Goal: Transaction & Acquisition: Download file/media

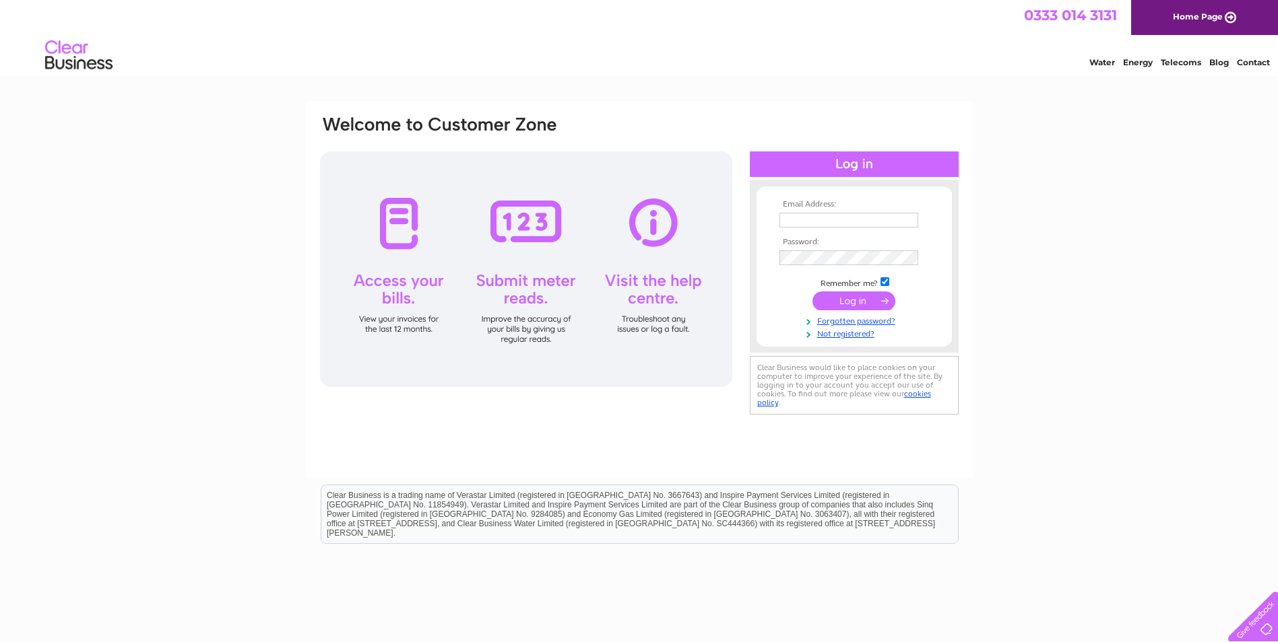
type input "kelss1984@gmail.com"
click at [871, 299] on input "submit" at bounding box center [853, 301] width 83 height 19
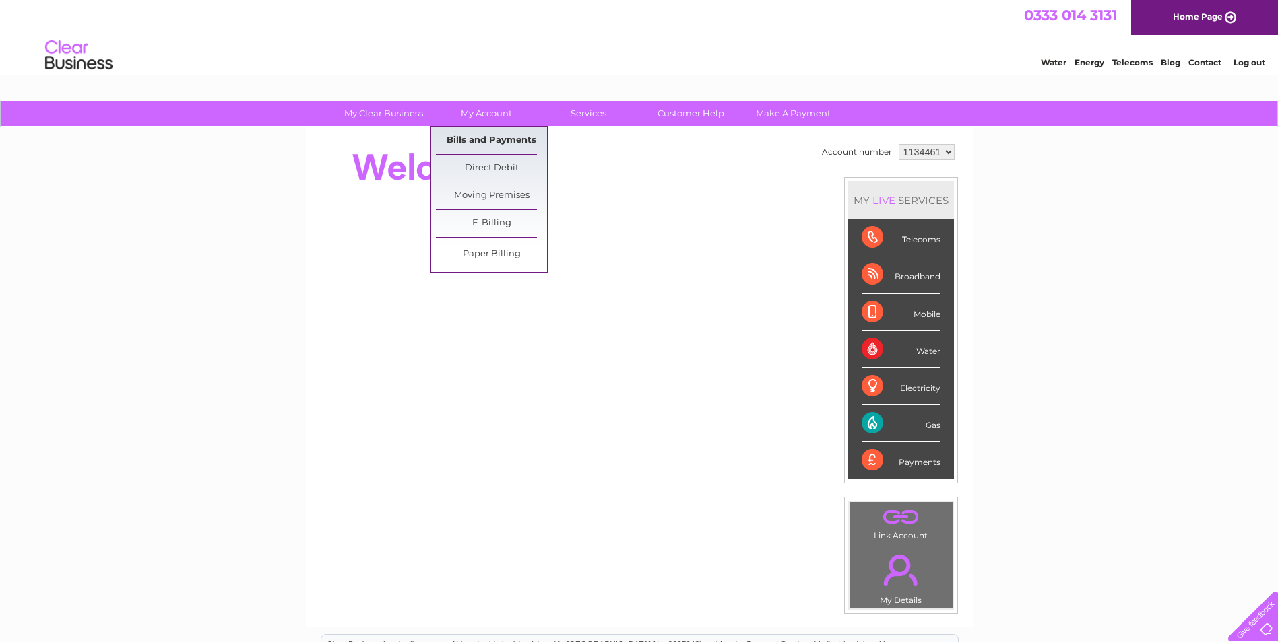
click at [490, 135] on link "Bills and Payments" at bounding box center [491, 140] width 111 height 27
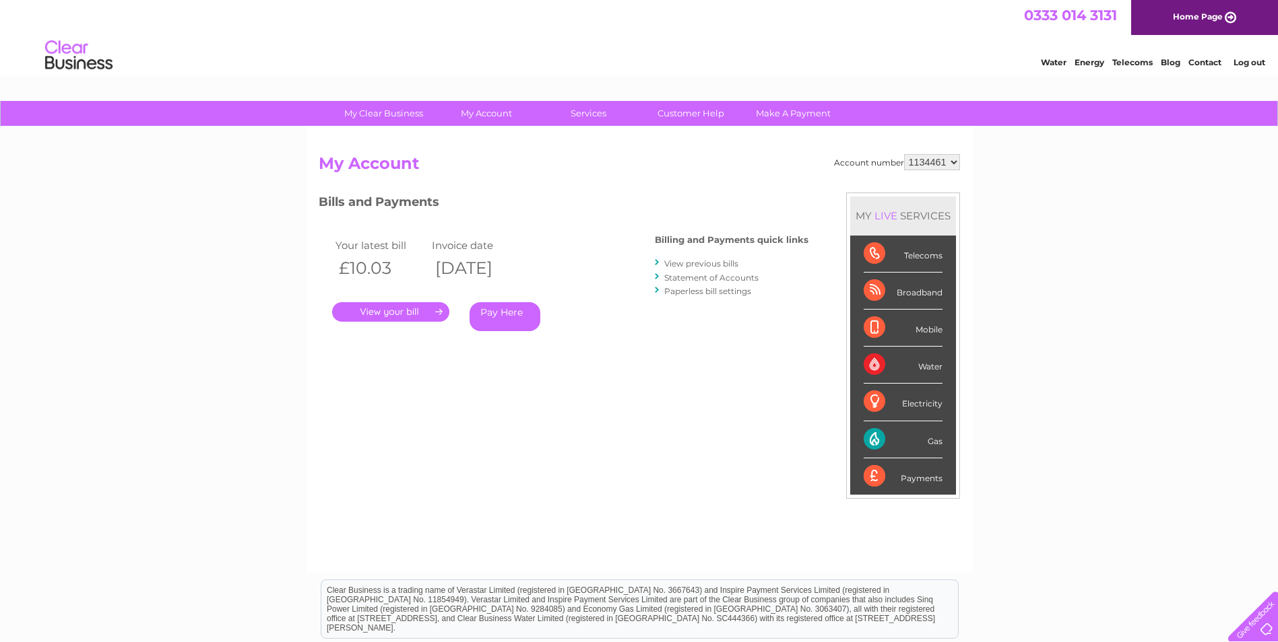
click at [428, 308] on link "." at bounding box center [390, 312] width 117 height 20
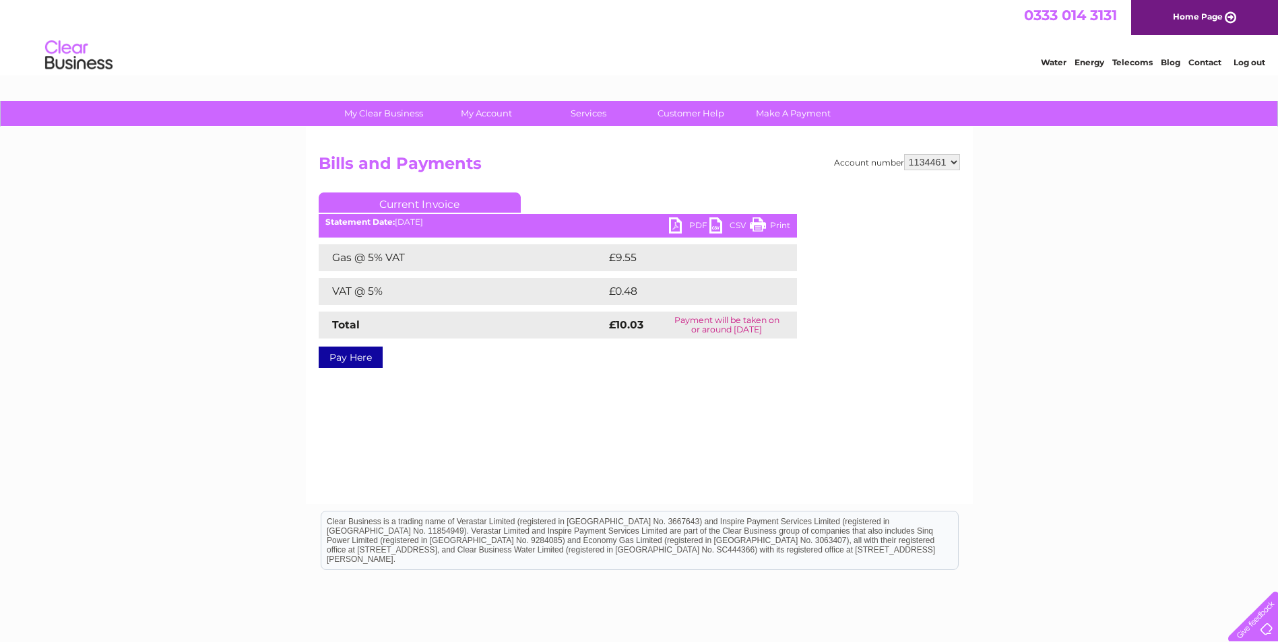
click at [677, 220] on link "PDF" at bounding box center [689, 228] width 40 height 20
